Goal: Transaction & Acquisition: Purchase product/service

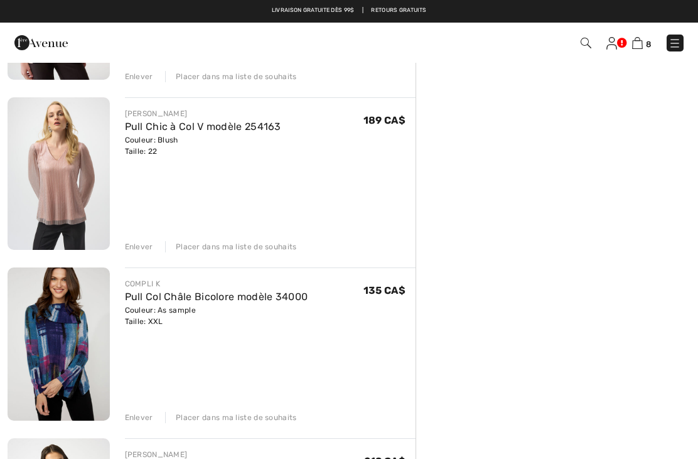
scroll to position [406, 0]
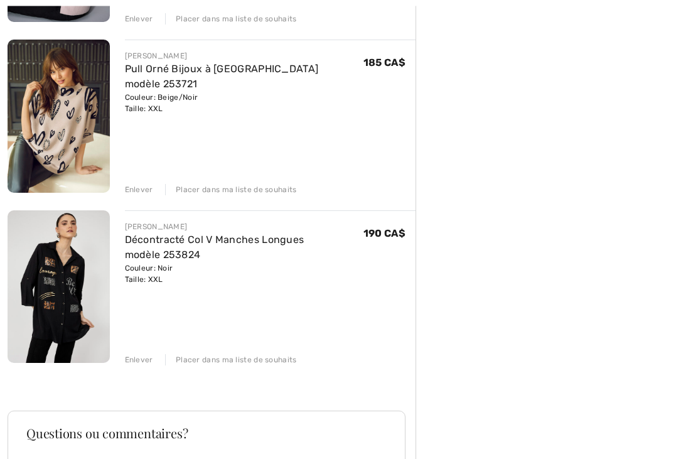
scroll to position [1148, 0]
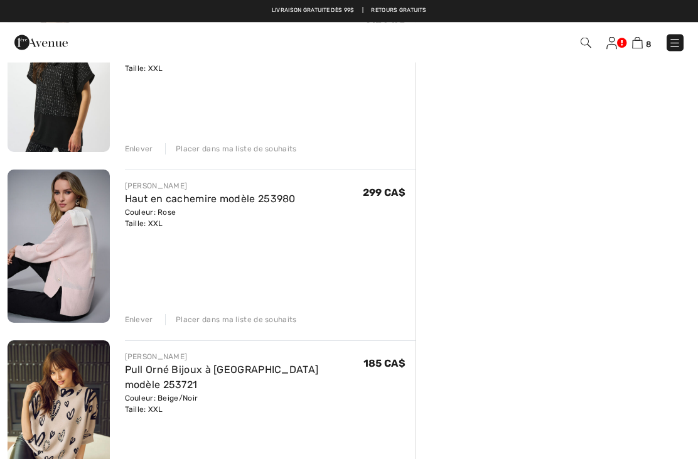
scroll to position [848, 0]
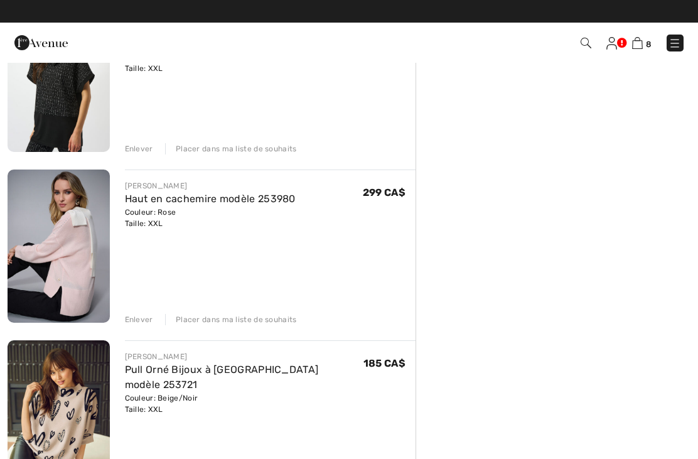
click at [75, 257] on img at bounding box center [59, 246] width 102 height 153
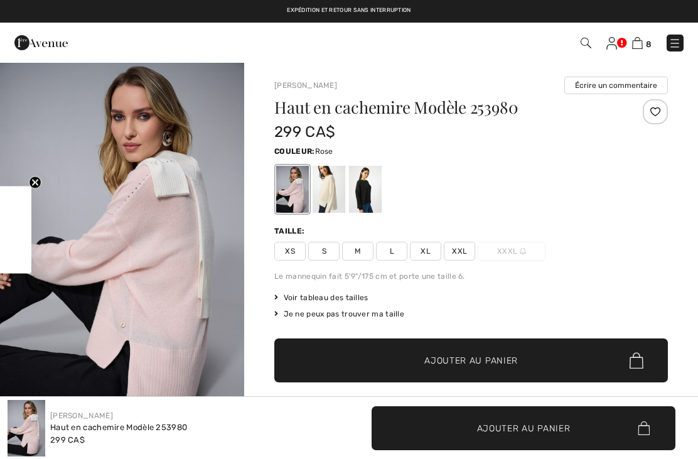
checkbox input "true"
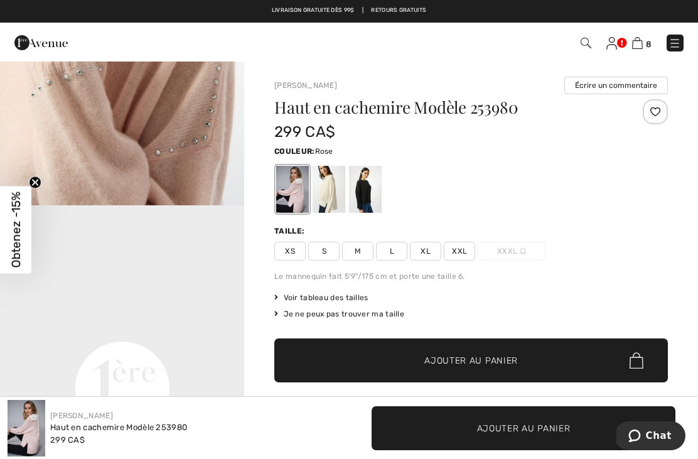
scroll to position [586, 0]
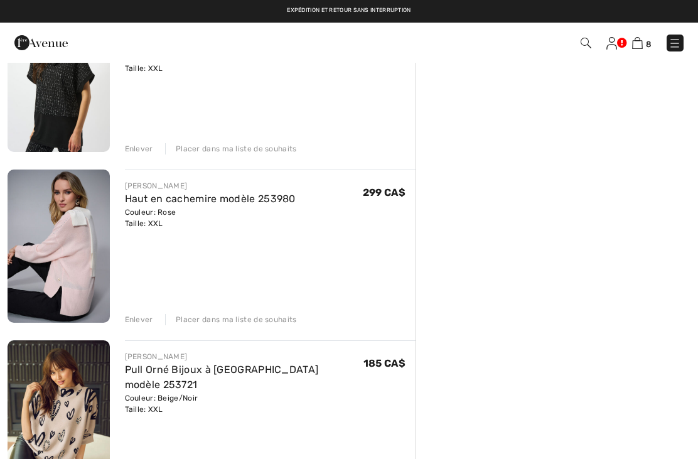
click at [143, 322] on div "Enlever" at bounding box center [139, 319] width 28 height 11
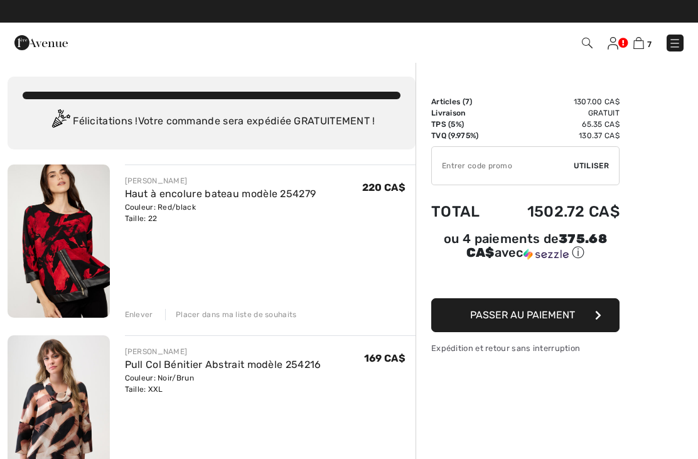
click at [468, 159] on input "TEXT" at bounding box center [503, 166] width 142 height 38
type input "SALEAVENUE"
click at [597, 164] on span "Utiliser" at bounding box center [591, 165] width 35 height 11
